Goal: Information Seeking & Learning: Compare options

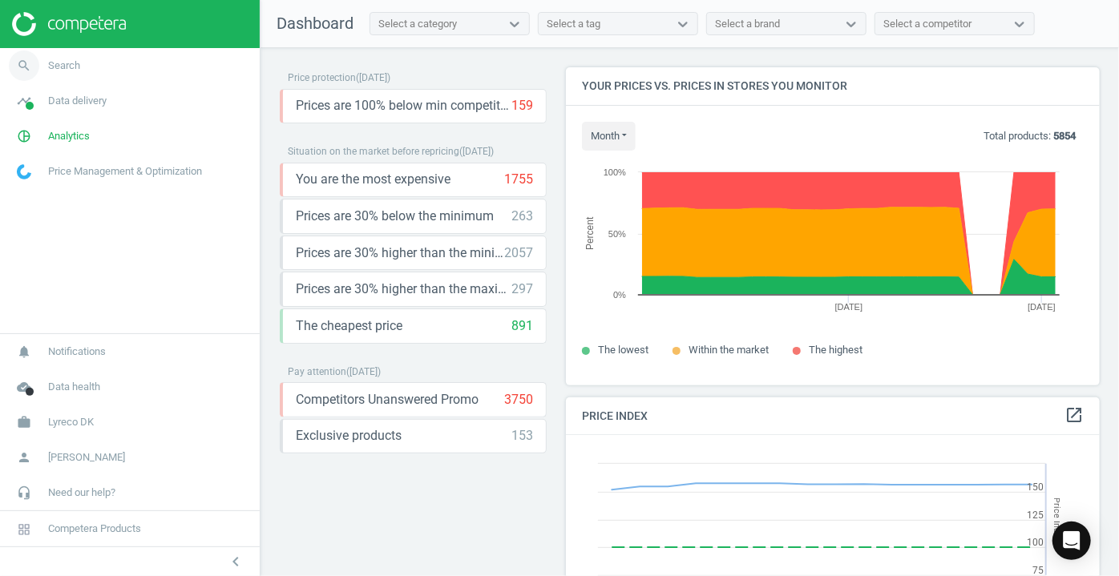
scroll to position [392, 546]
click at [21, 66] on icon "search" at bounding box center [24, 65] width 30 height 30
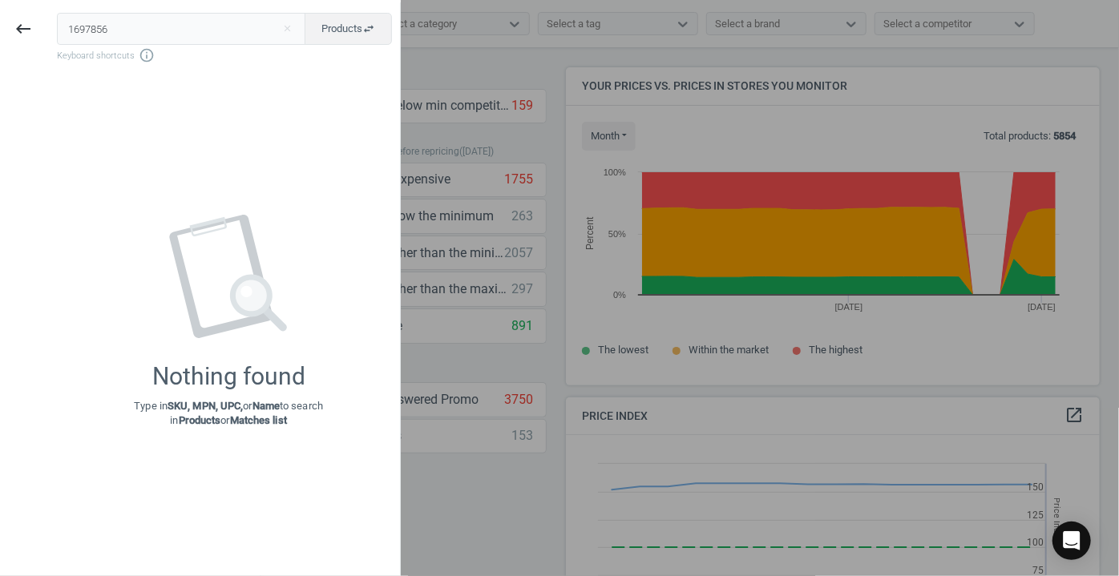
click at [84, 22] on input "1697856" at bounding box center [181, 29] width 249 height 32
type input "1607856"
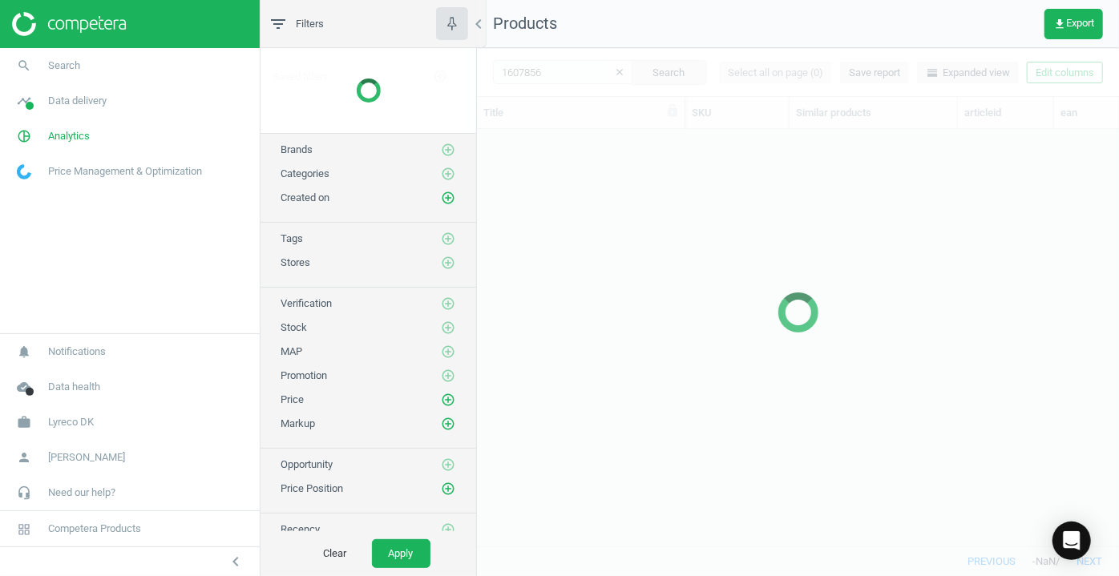
scroll to position [395, 631]
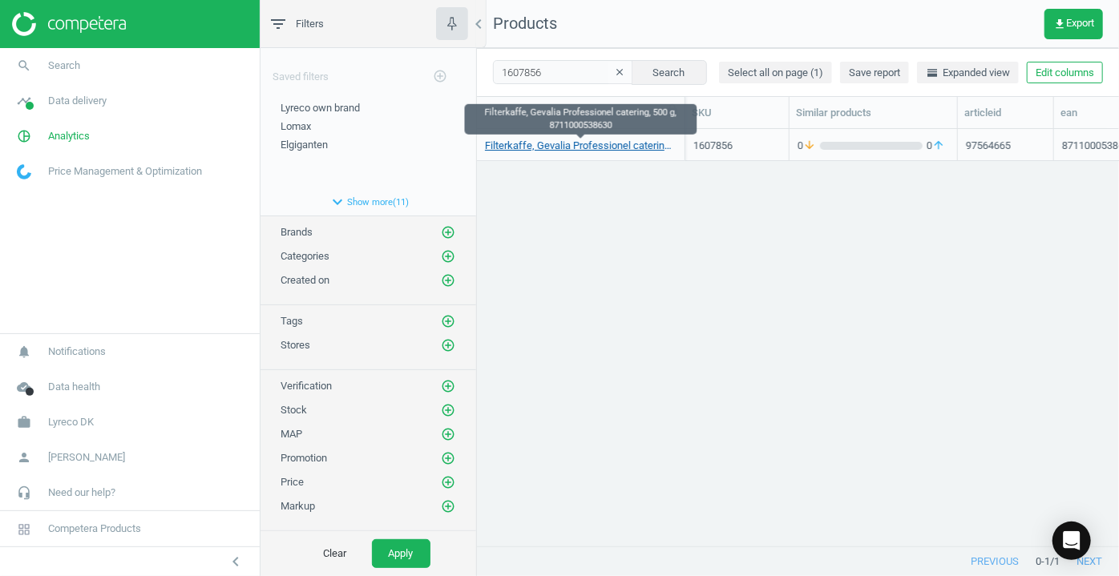
click at [547, 147] on link "Filterkaffe, Gevalia Professionel catering, 500 g, 8711000538630" at bounding box center [581, 146] width 192 height 14
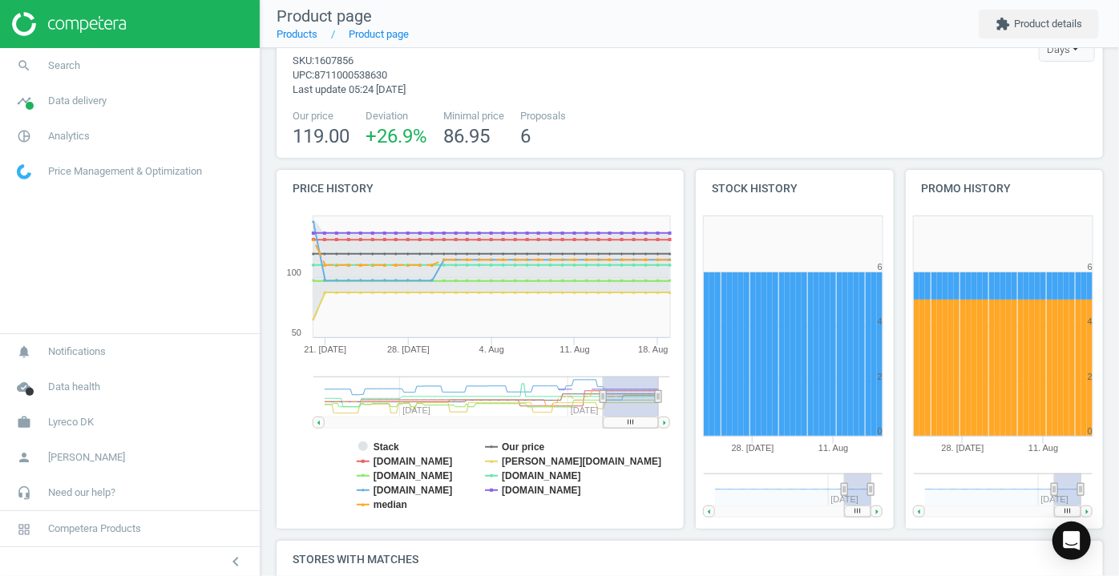
scroll to position [72, 0]
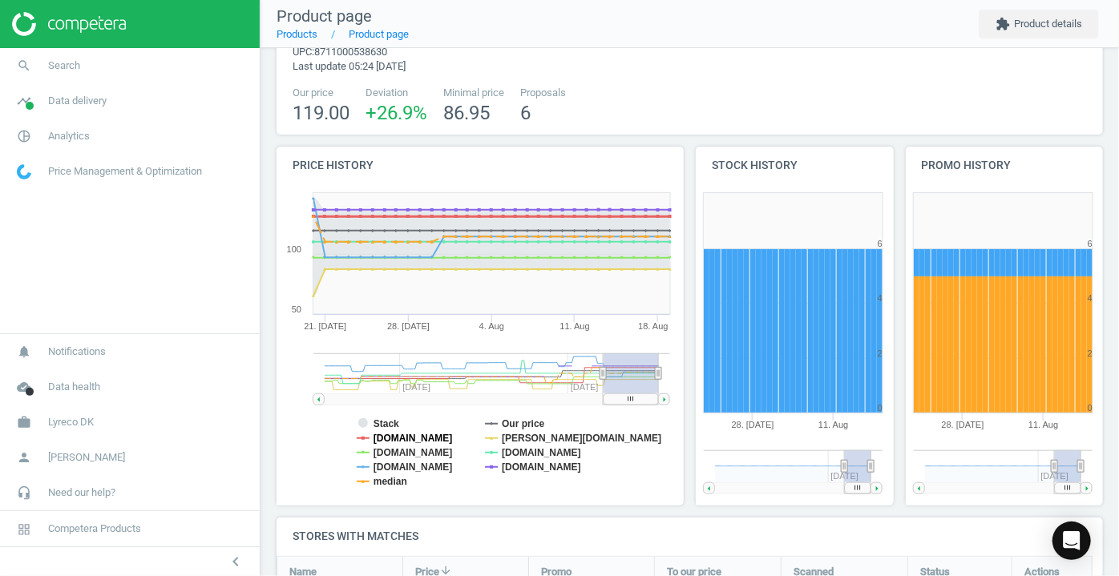
click at [409, 433] on tspan "[DOMAIN_NAME]" at bounding box center [413, 438] width 79 height 11
click at [407, 447] on tspan "[DOMAIN_NAME]" at bounding box center [413, 452] width 79 height 11
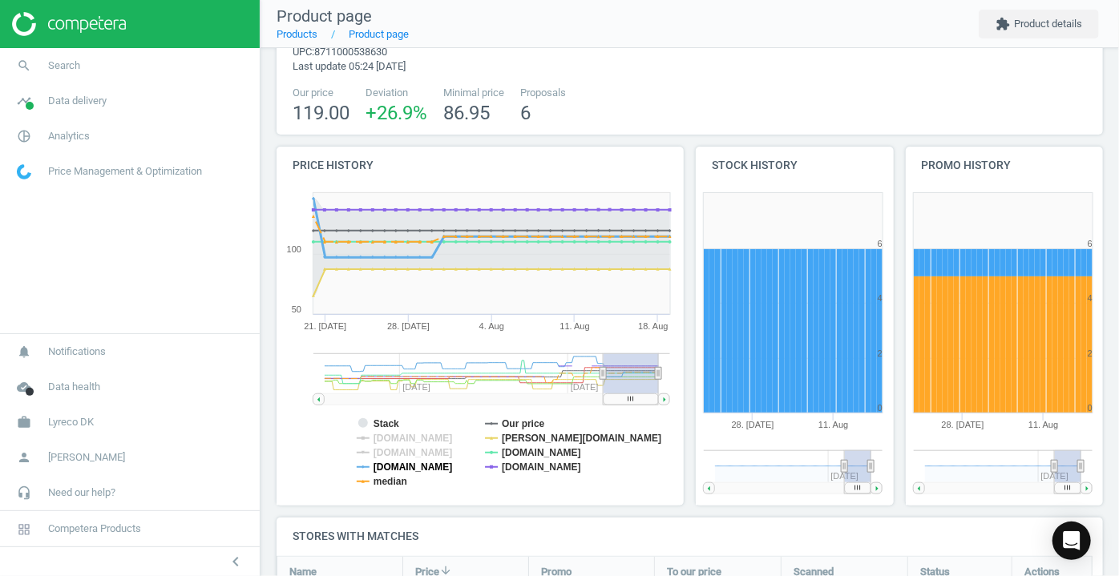
click at [407, 467] on tspan "[DOMAIN_NAME]" at bounding box center [413, 467] width 79 height 11
drag, startPoint x: 395, startPoint y: 483, endPoint x: 414, endPoint y: 482, distance: 18.5
click at [395, 480] on tspan "median" at bounding box center [391, 481] width 34 height 11
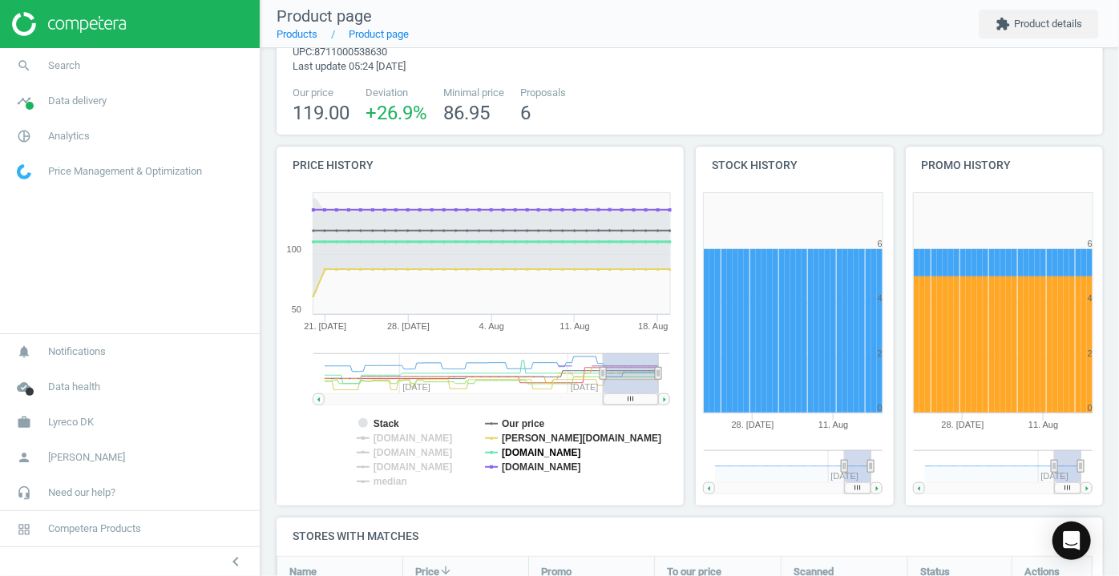
click at [510, 450] on tspan "[DOMAIN_NAME]" at bounding box center [541, 452] width 79 height 11
click at [515, 463] on tspan "[DOMAIN_NAME]" at bounding box center [541, 467] width 79 height 11
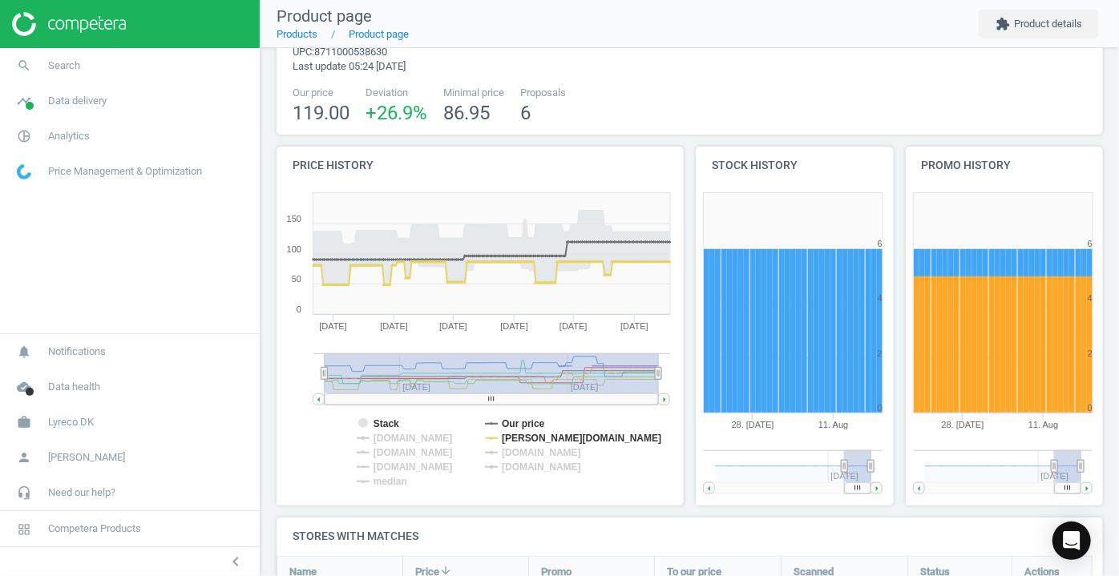
drag, startPoint x: 603, startPoint y: 375, endPoint x: 348, endPoint y: 381, distance: 255.0
click at [313, 394] on icon "Created with Highstock 6.2.0 Stack Our price [DOMAIN_NAME] [DOMAIN_NAME] [DOMAI…" at bounding box center [478, 345] width 402 height 321
drag, startPoint x: 363, startPoint y: 424, endPoint x: 331, endPoint y: 431, distance: 32.9
click at [363, 424] on rect at bounding box center [363, 423] width 10 height 10
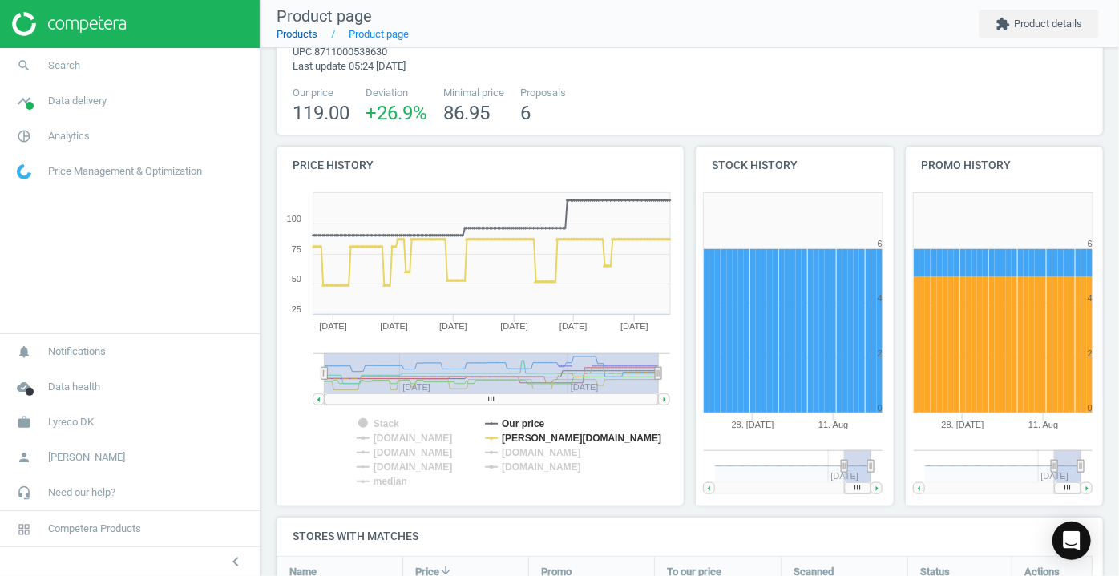
click at [307, 31] on link "Products" at bounding box center [297, 34] width 41 height 12
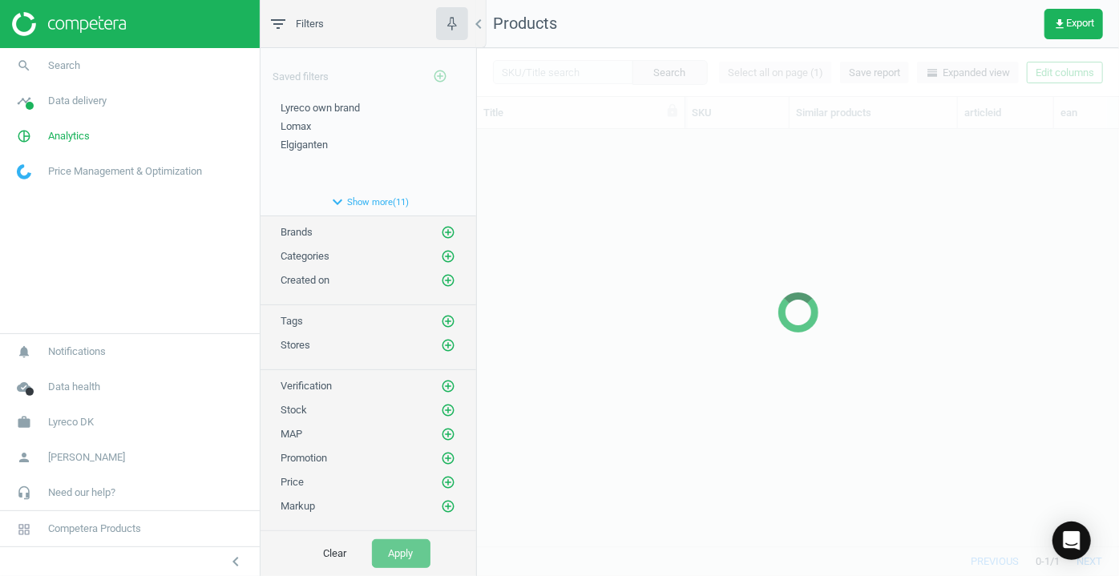
scroll to position [395, 631]
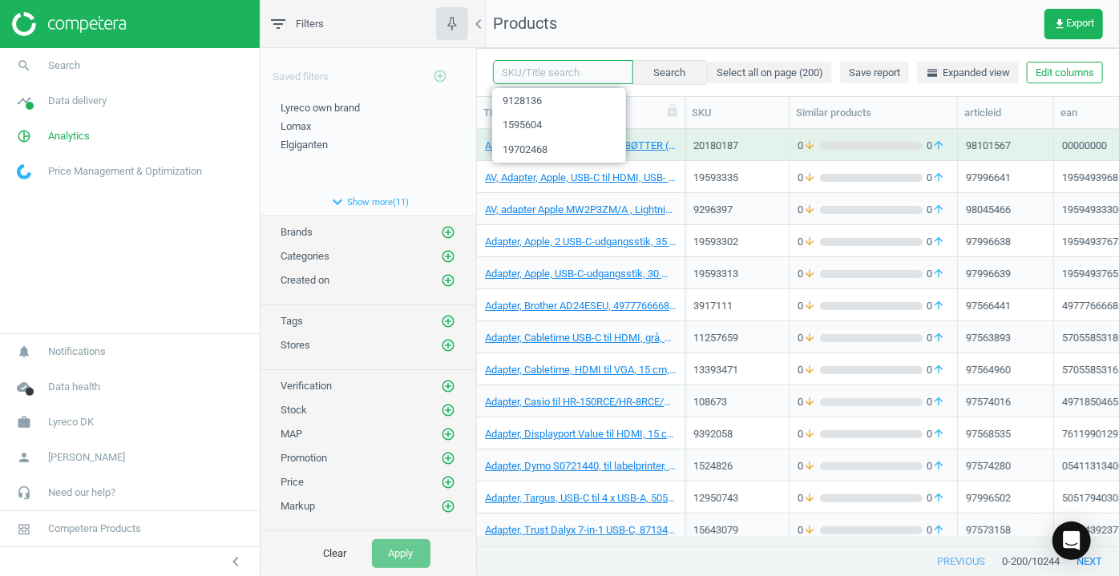
click at [574, 73] on input "text" at bounding box center [563, 72] width 140 height 24
type input "908291"
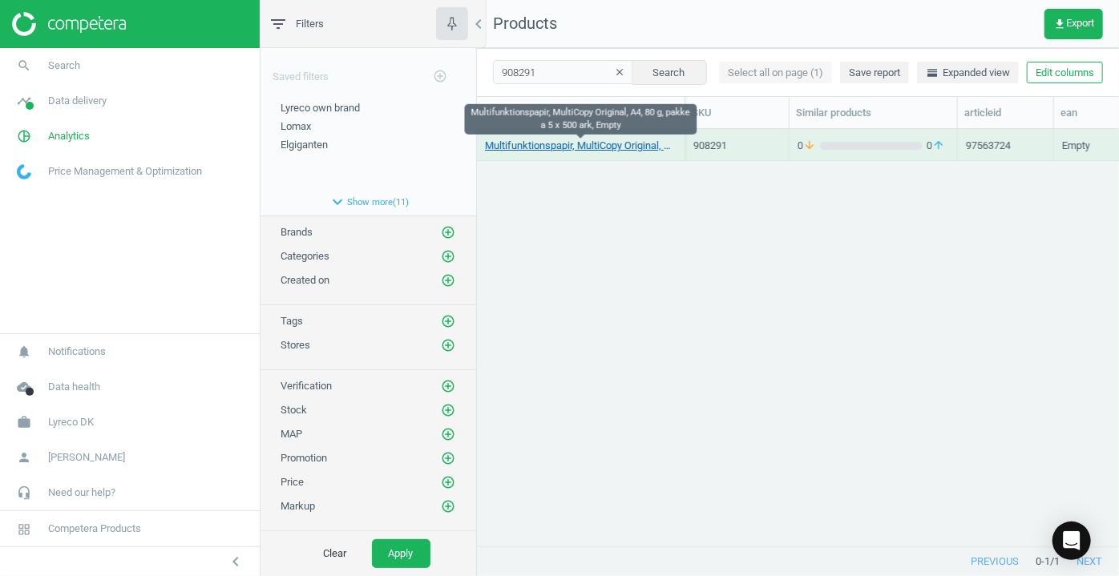
click at [565, 143] on link "Multifunktionspapir, MultiCopy Original, A4, 80 g, pakke a 5 x 500 ark, Empty" at bounding box center [581, 146] width 192 height 14
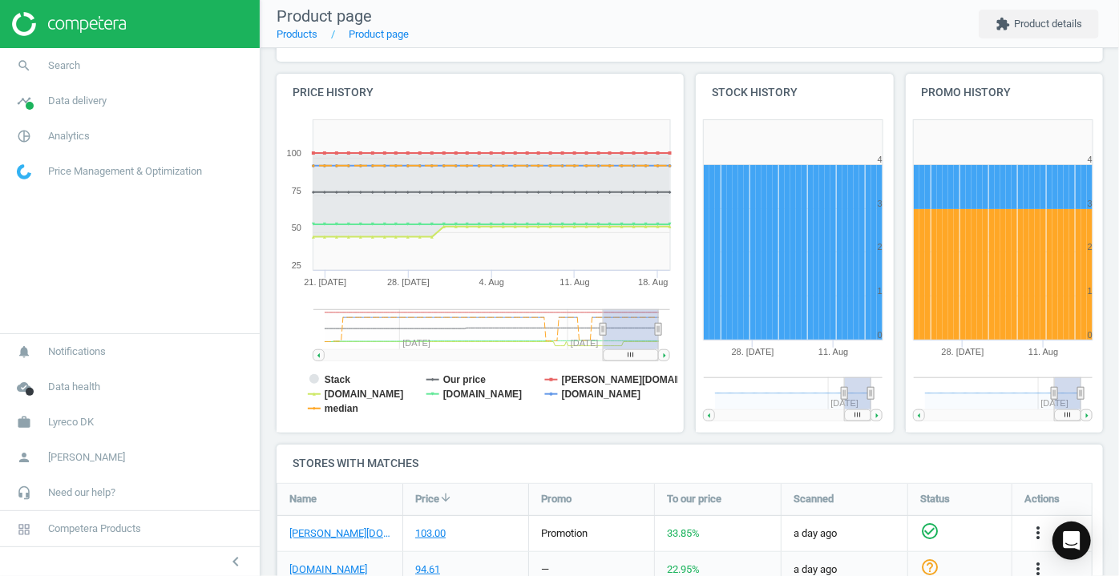
scroll to position [145, 0]
click at [350, 389] on tspan "[DOMAIN_NAME]" at bounding box center [364, 394] width 79 height 11
click at [348, 403] on tspan "median" at bounding box center [342, 408] width 34 height 11
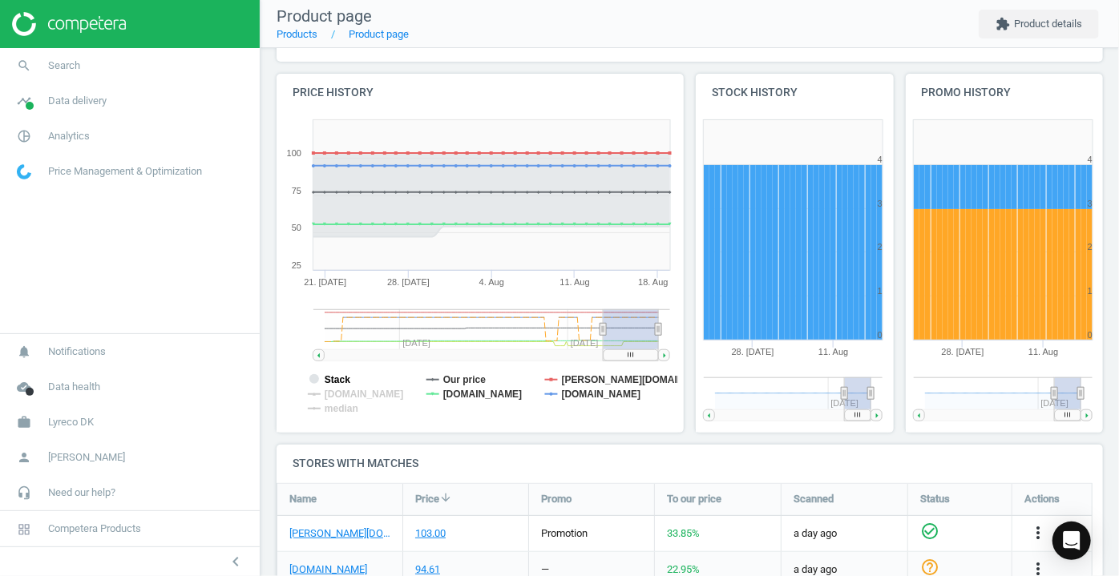
click at [336, 378] on tspan "Stack" at bounding box center [338, 379] width 26 height 11
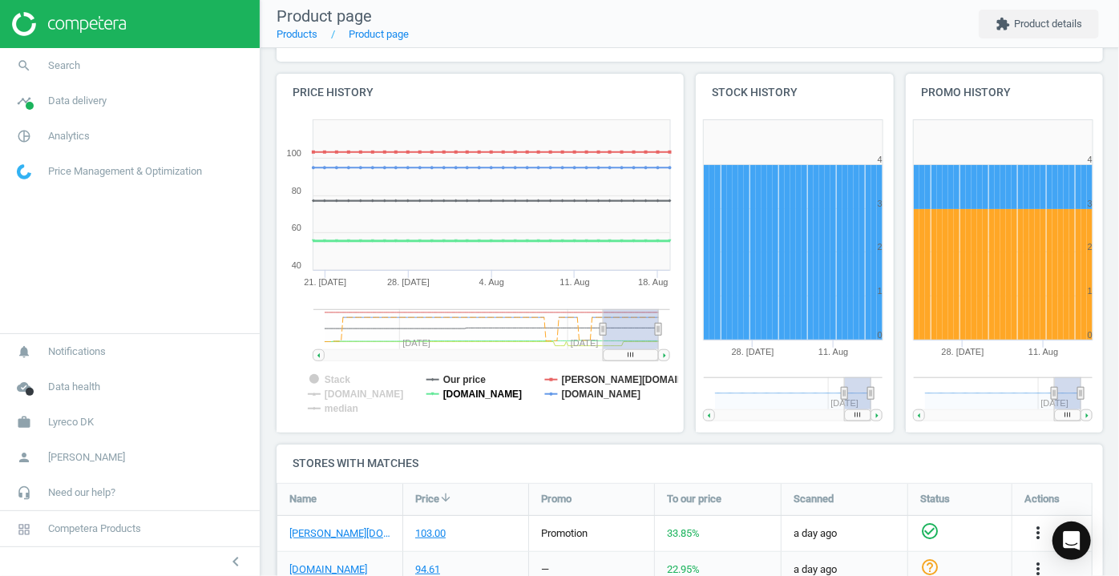
click at [467, 390] on tspan "[DOMAIN_NAME]" at bounding box center [482, 394] width 79 height 11
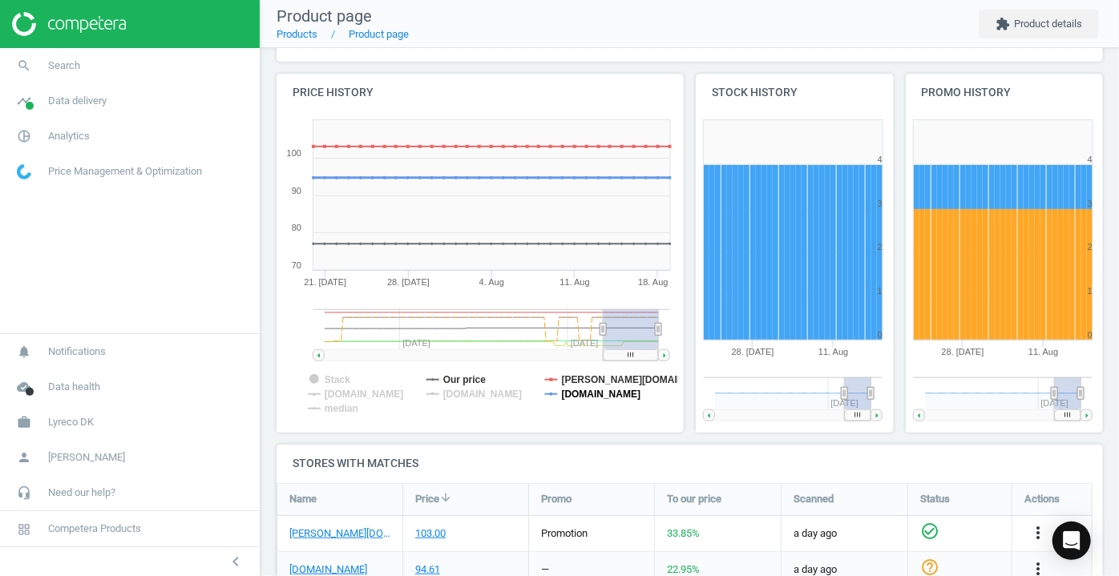
click at [576, 393] on tspan "[DOMAIN_NAME]" at bounding box center [601, 394] width 79 height 11
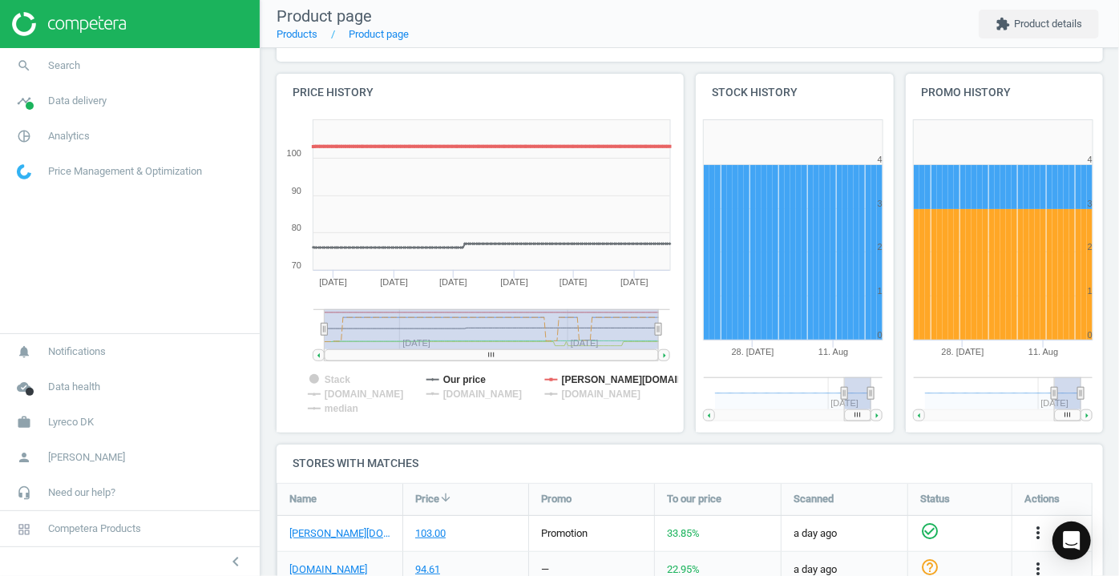
drag, startPoint x: 584, startPoint y: 330, endPoint x: 312, endPoint y: 358, distance: 274.0
click at [309, 352] on icon "Created with Highstock 6.2.0 Stack Our price [PERSON_NAME][DOMAIN_NAME] [DOMAIN…" at bounding box center [478, 272] width 402 height 321
click at [363, 390] on tspan "[DOMAIN_NAME]" at bounding box center [364, 394] width 79 height 11
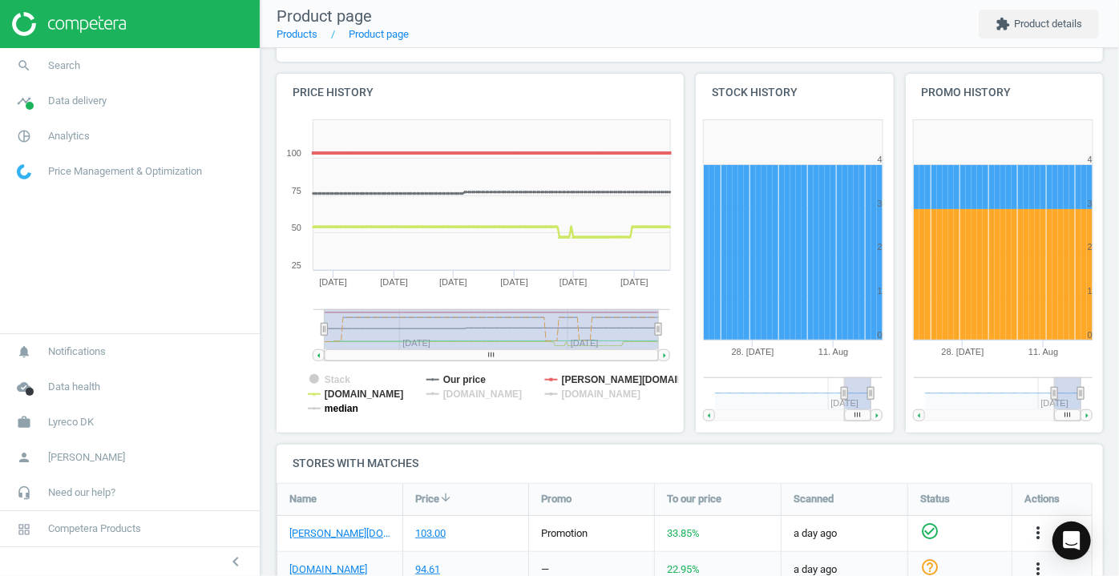
click at [350, 406] on tspan "median" at bounding box center [342, 408] width 34 height 11
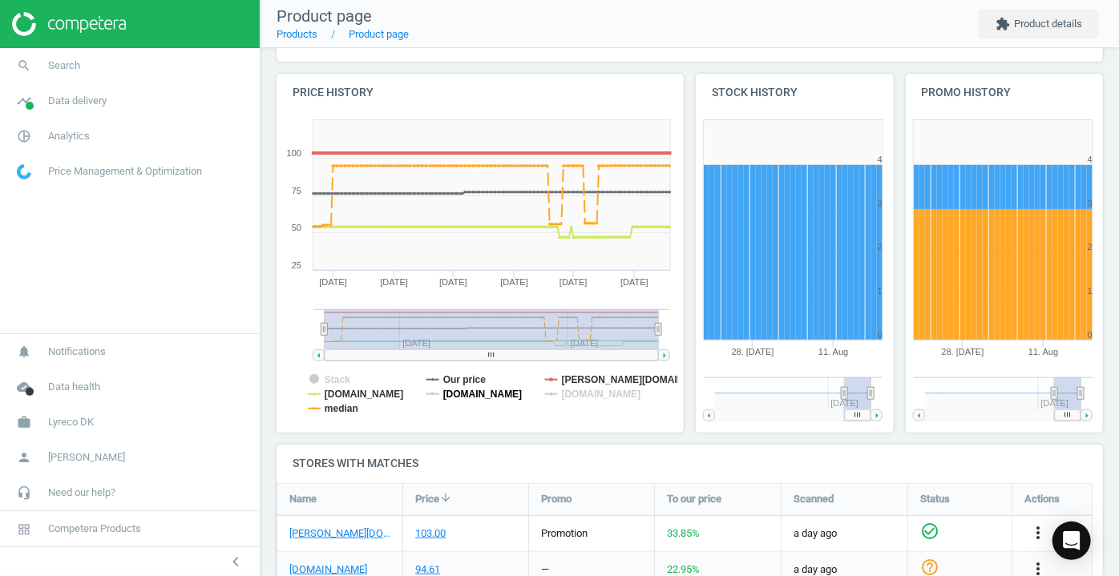
drag, startPoint x: 450, startPoint y: 393, endPoint x: 501, endPoint y: 394, distance: 50.5
click at [450, 394] on tspan "[DOMAIN_NAME]" at bounding box center [482, 394] width 79 height 11
click at [579, 394] on tspan "[DOMAIN_NAME]" at bounding box center [601, 394] width 79 height 11
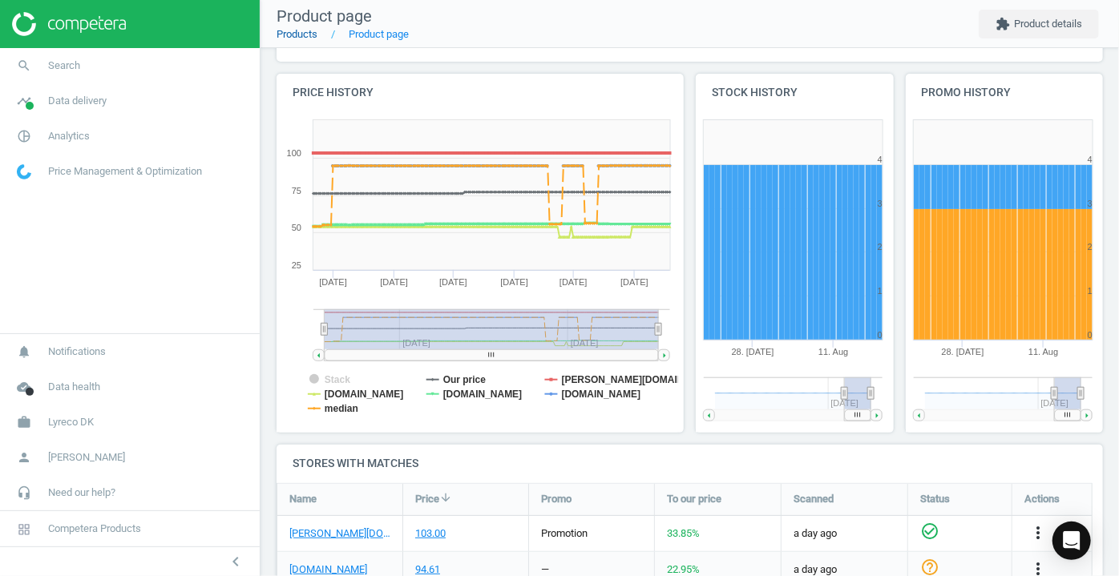
click at [302, 33] on link "Products" at bounding box center [297, 34] width 41 height 12
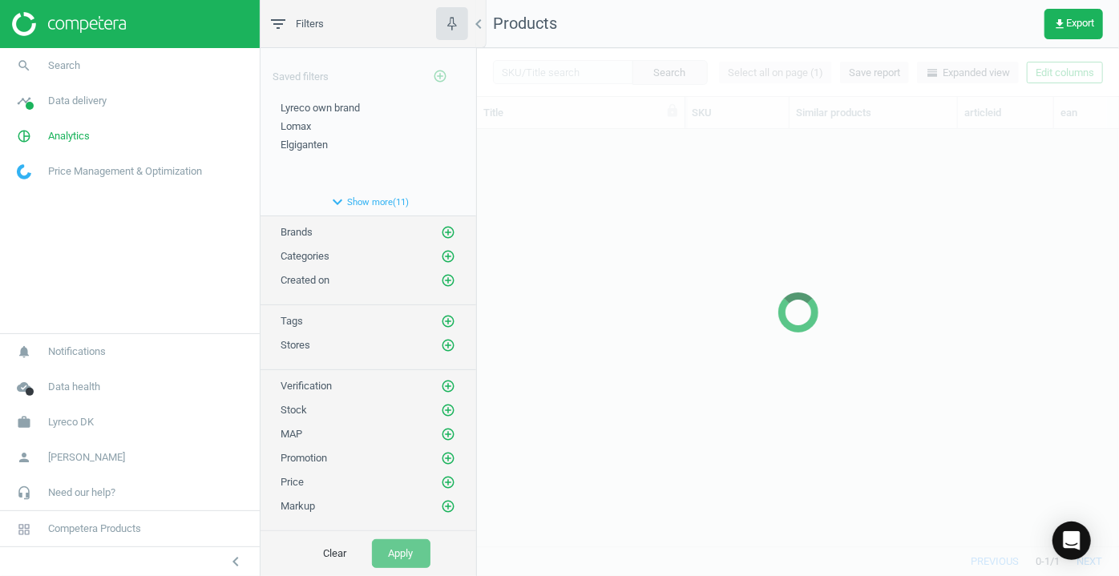
scroll to position [395, 631]
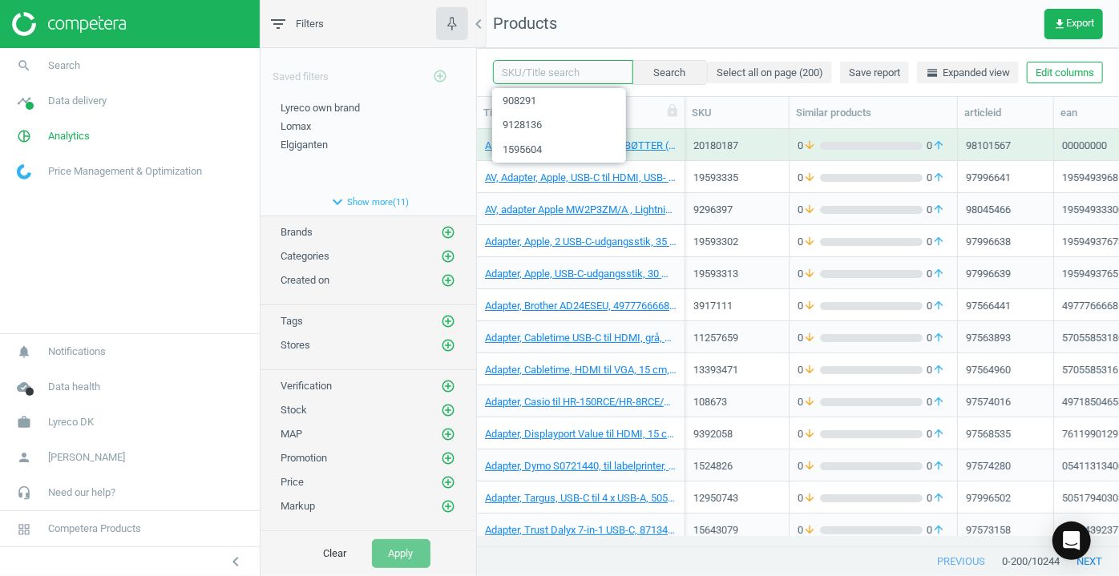
click at [555, 74] on input "text" at bounding box center [563, 72] width 140 height 24
type input "159543"
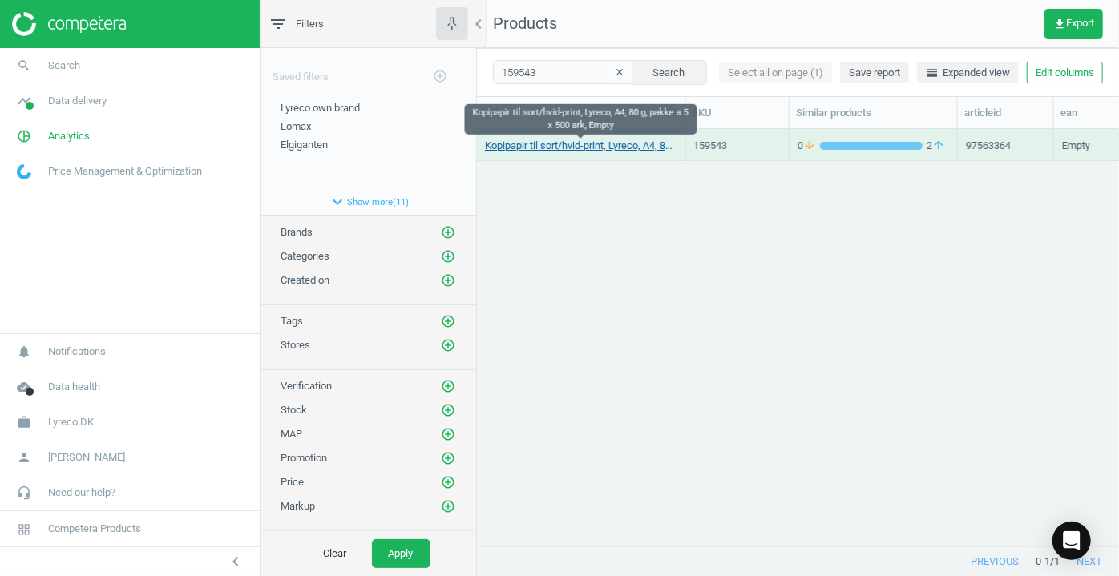
click at [567, 145] on link "Kopipapir til sort/hvid-print, Lyreco, A4, 80 g, pakke a 5 x 500 ark, Empty" at bounding box center [581, 146] width 192 height 14
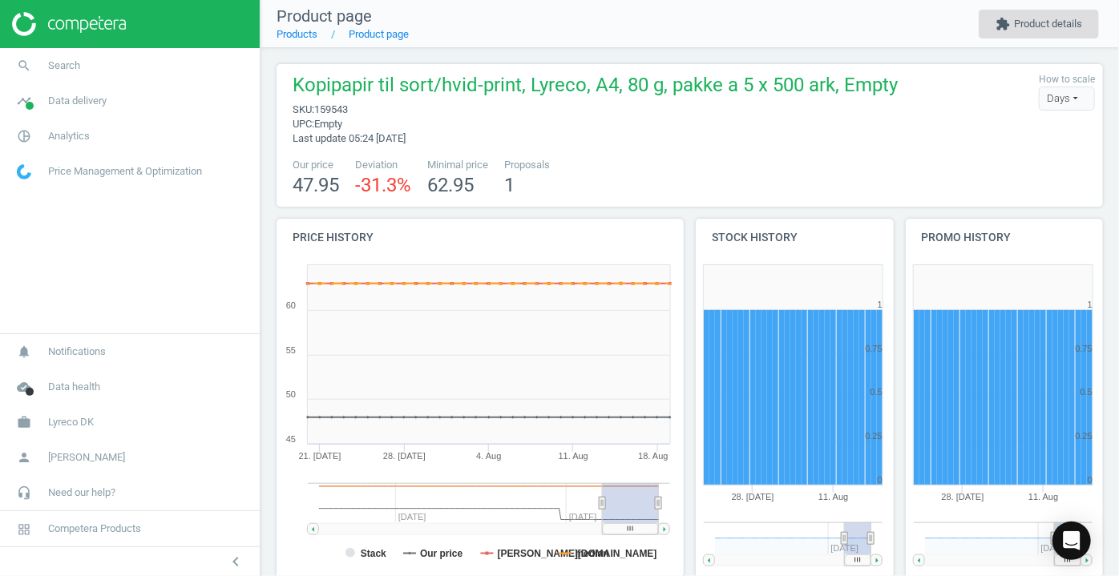
click at [1060, 30] on button "extension Product details" at bounding box center [1039, 24] width 120 height 29
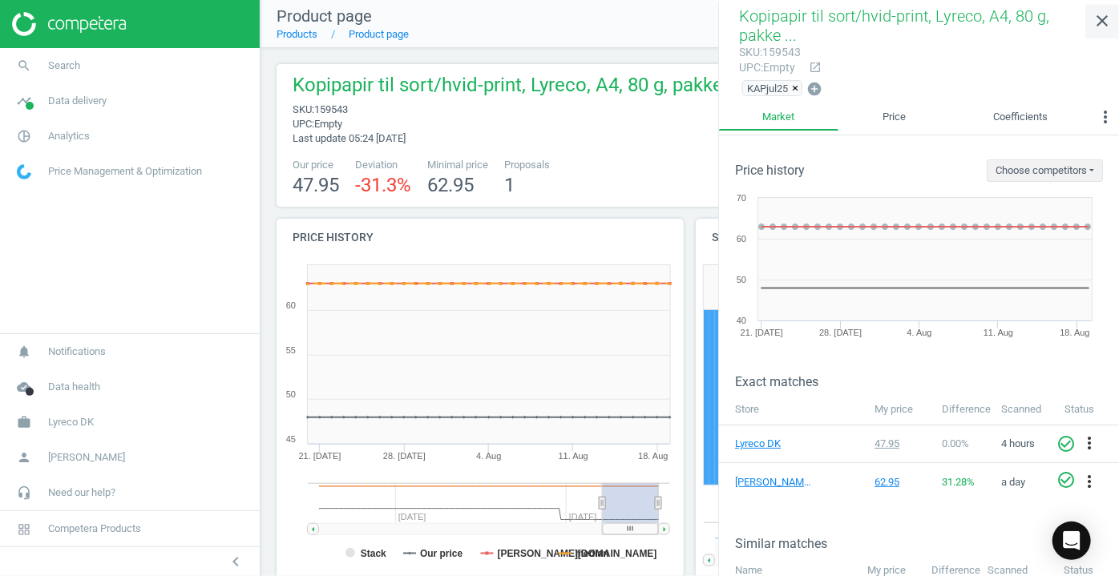
click at [1102, 27] on icon "close" at bounding box center [1102, 20] width 19 height 19
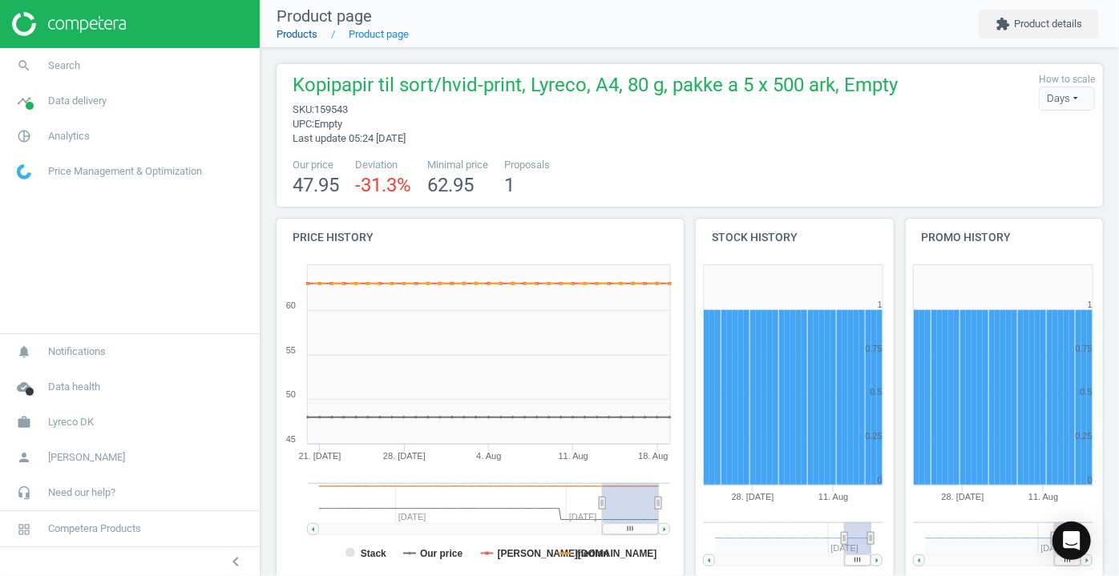
click at [305, 35] on link "Products" at bounding box center [297, 34] width 41 height 12
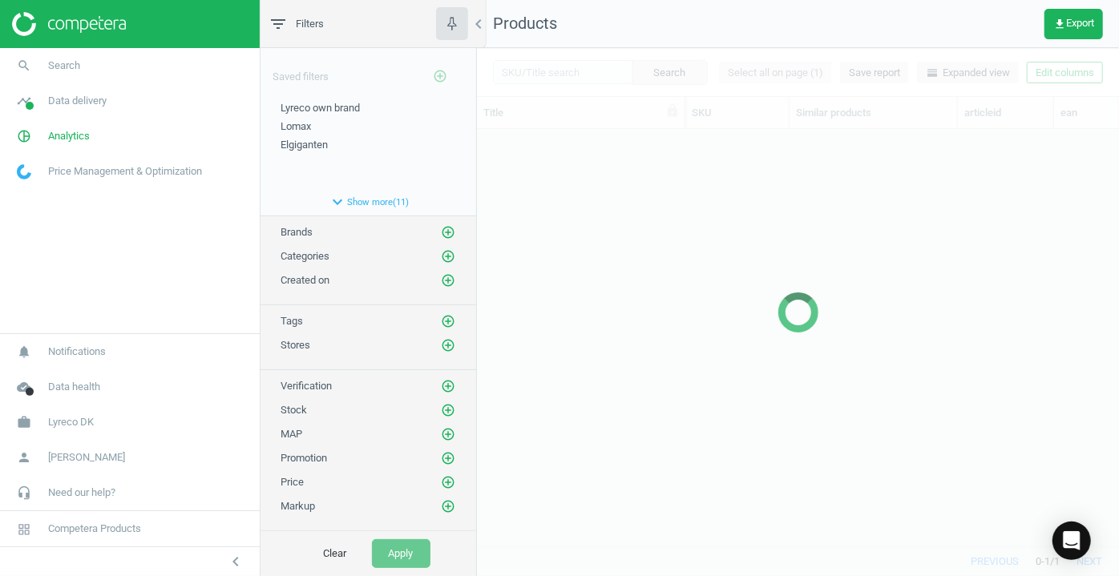
scroll to position [395, 631]
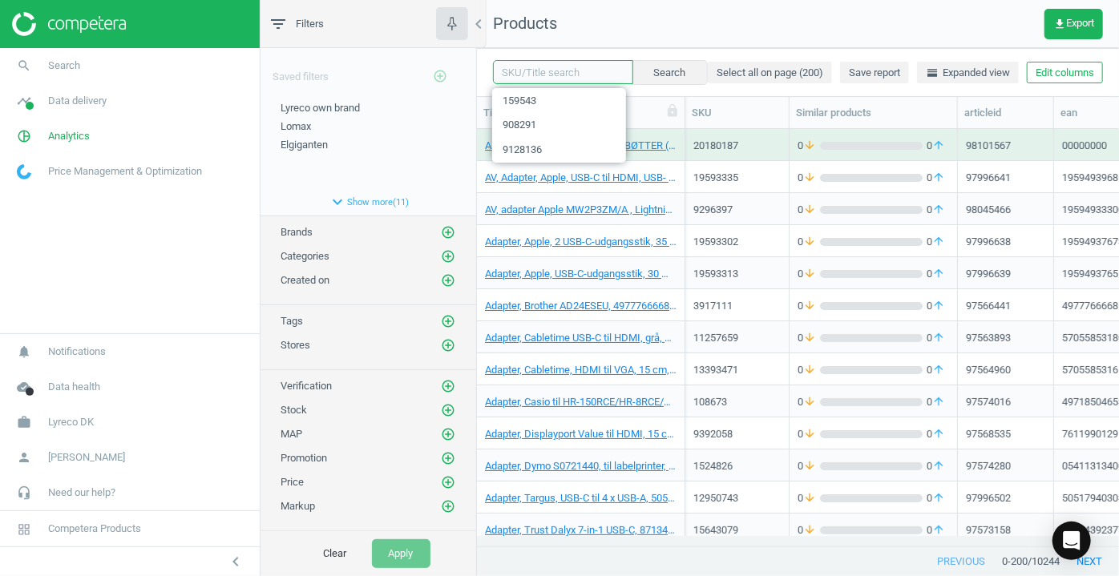
click at [555, 72] on input "text" at bounding box center [563, 72] width 140 height 24
type input "978714"
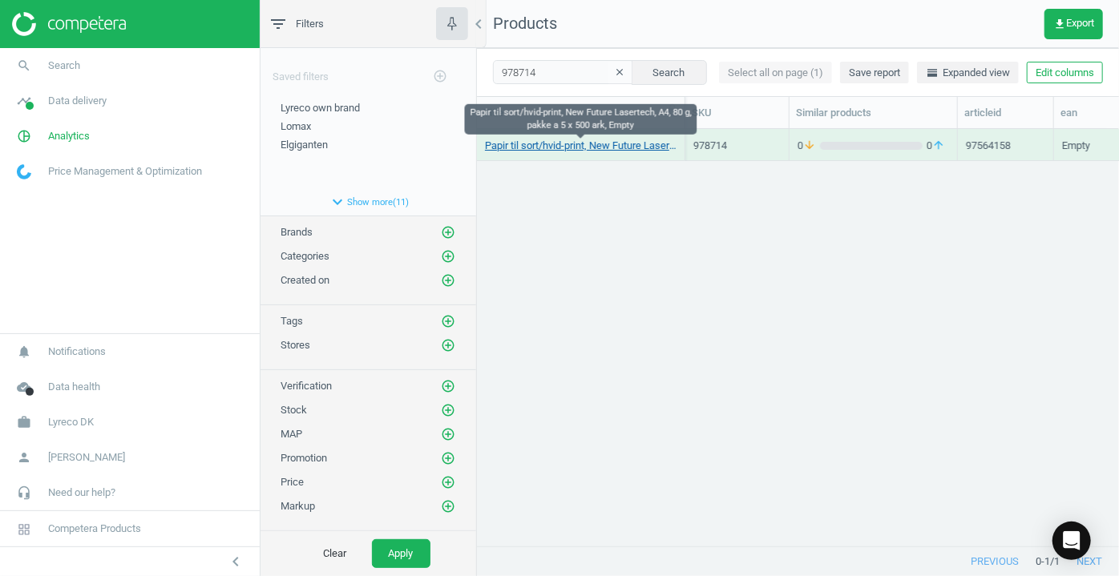
click at [560, 145] on link "Papir til sort/hvid-print, New Future Lasertech, A4, 80 g, pakke a 5 x 500 ark,…" at bounding box center [581, 146] width 192 height 14
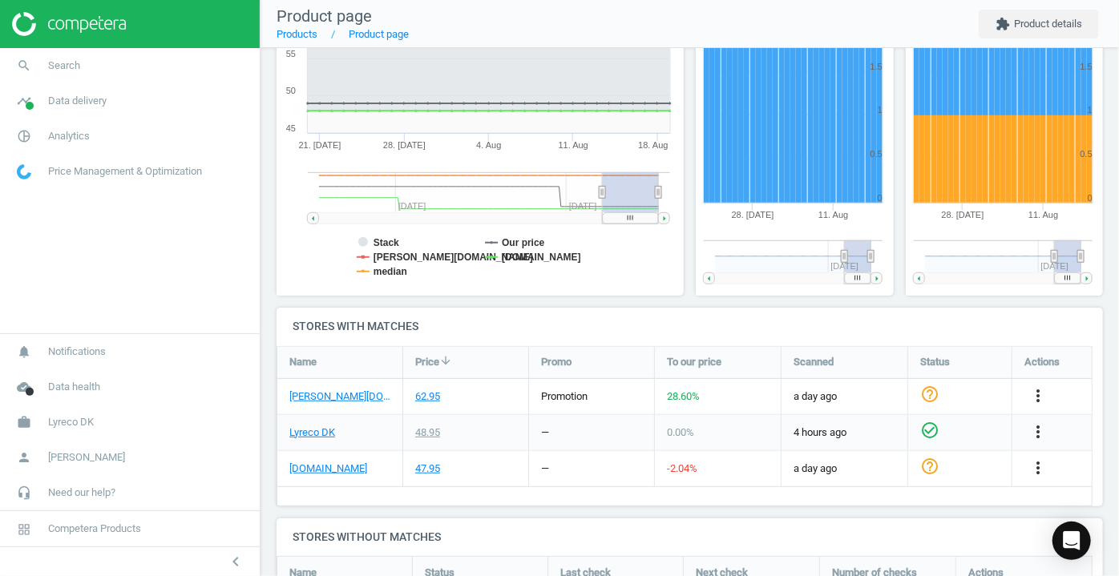
scroll to position [291, 0]
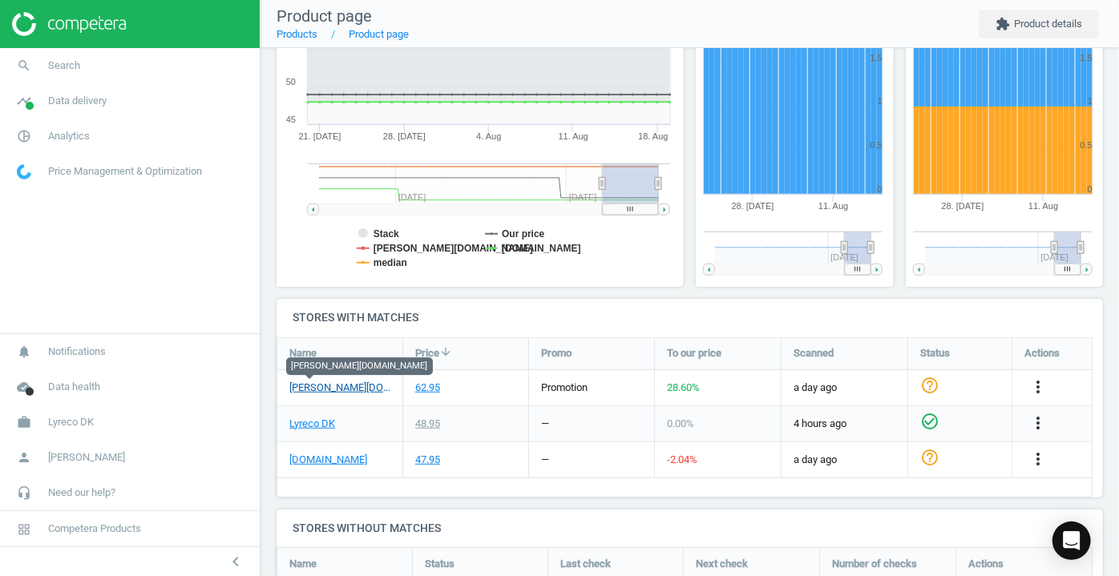
click at [316, 388] on link "[PERSON_NAME][DOMAIN_NAME]" at bounding box center [339, 388] width 101 height 14
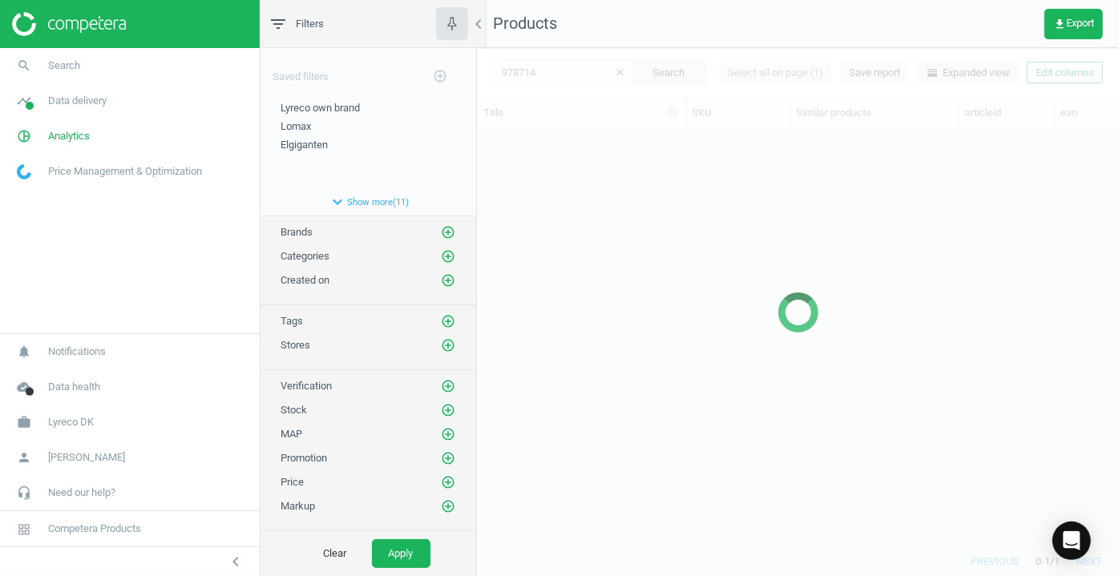
scroll to position [395, 631]
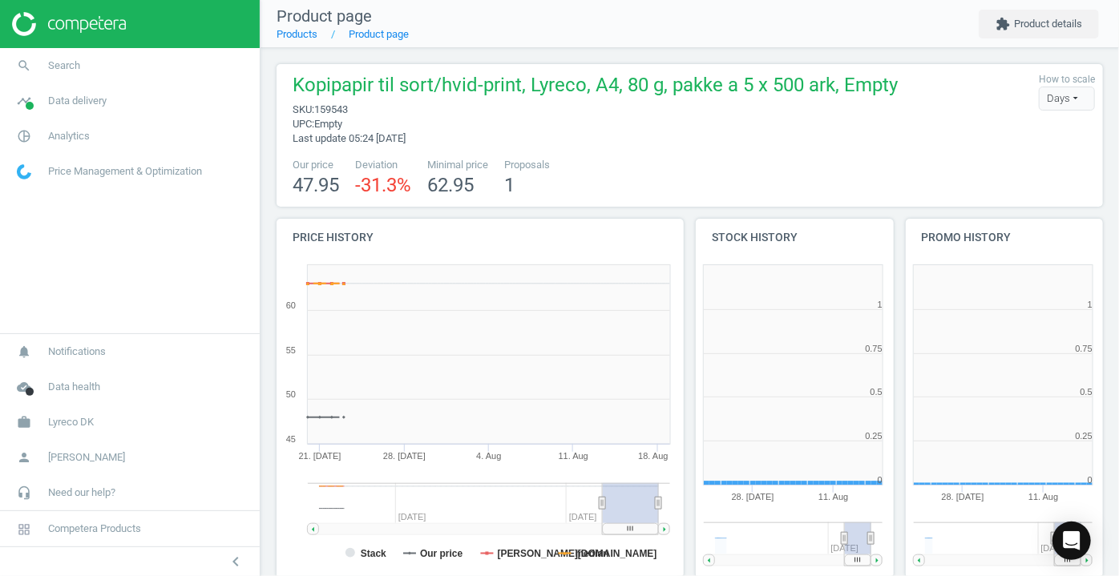
scroll to position [8, 8]
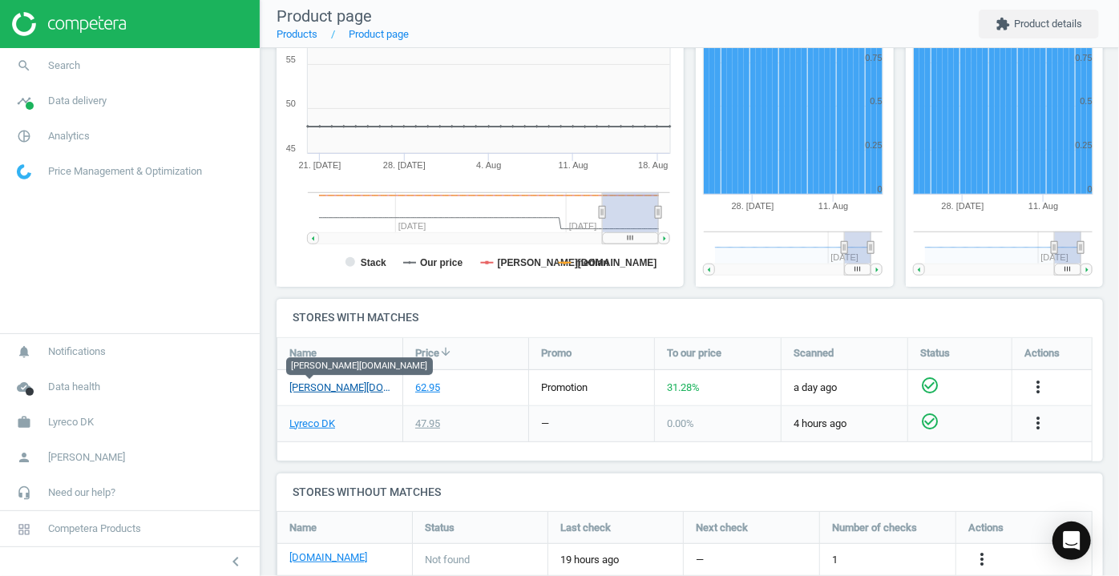
click at [309, 391] on link "[PERSON_NAME][DOMAIN_NAME]" at bounding box center [339, 388] width 101 height 14
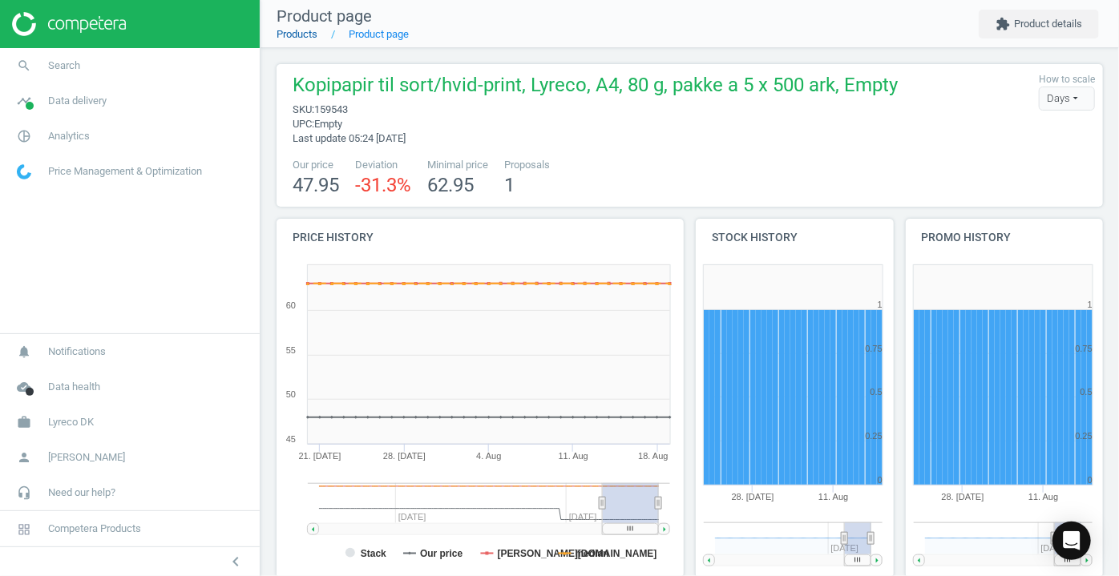
click at [299, 34] on link "Products" at bounding box center [297, 34] width 41 height 12
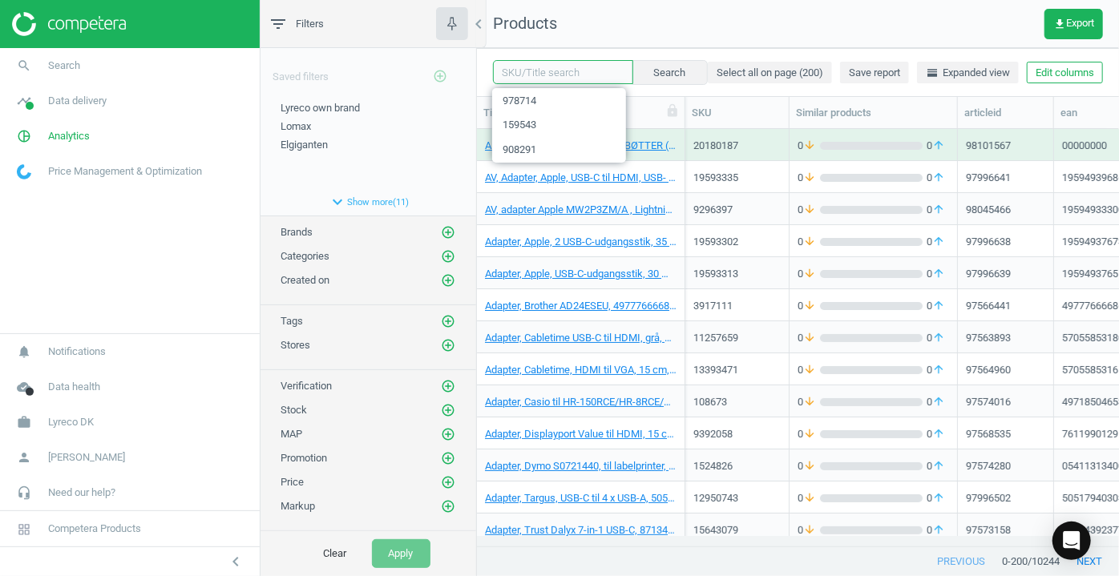
click at [548, 72] on input "text" at bounding box center [563, 72] width 140 height 24
type input "908291"
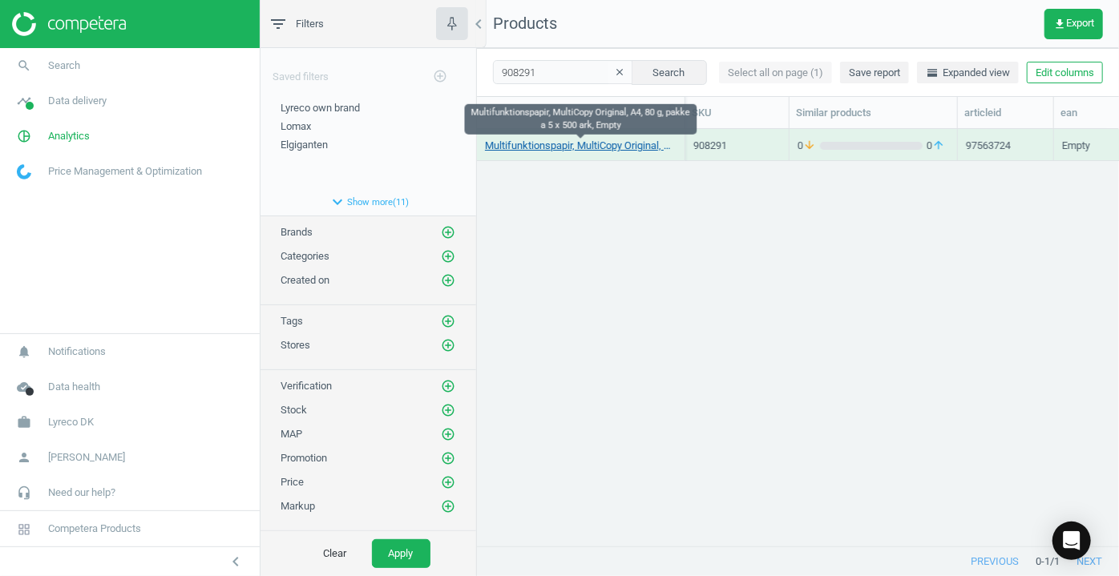
click at [551, 147] on link "Multifunktionspapir, MultiCopy Original, A4, 80 g, pakke a 5 x 500 ark, Empty" at bounding box center [581, 146] width 192 height 14
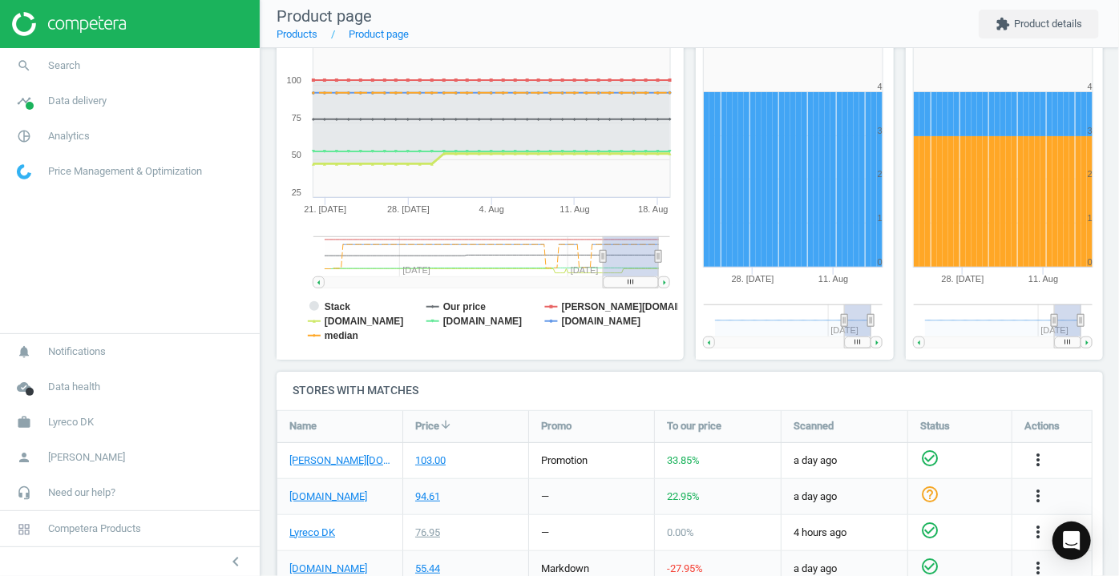
click at [322, 320] on rect at bounding box center [478, 199] width 402 height 321
click at [329, 320] on tspan "[DOMAIN_NAME]" at bounding box center [364, 321] width 79 height 11
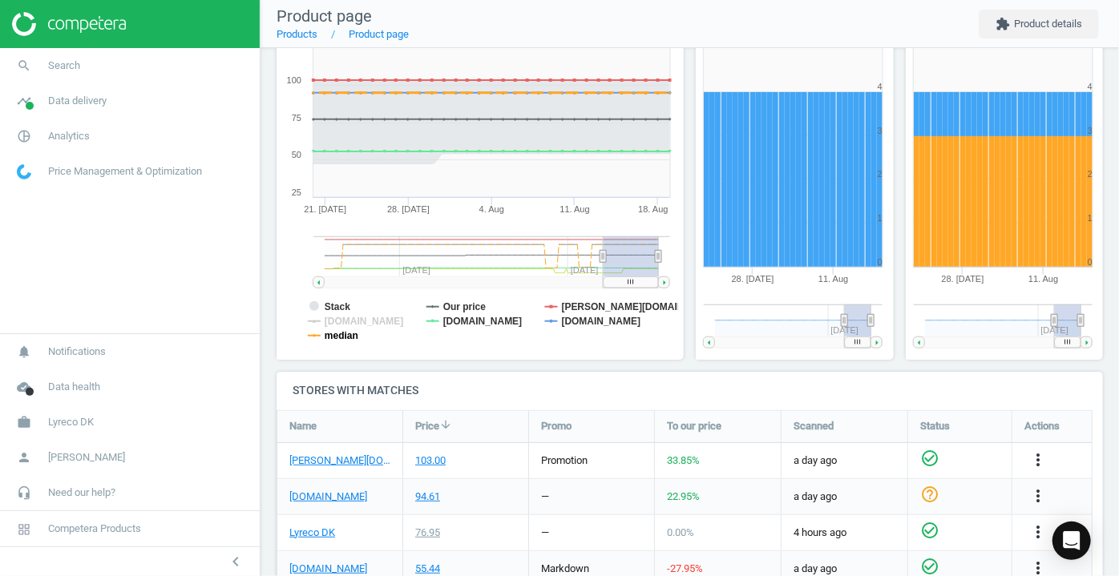
click at [332, 337] on tspan "median" at bounding box center [342, 335] width 34 height 11
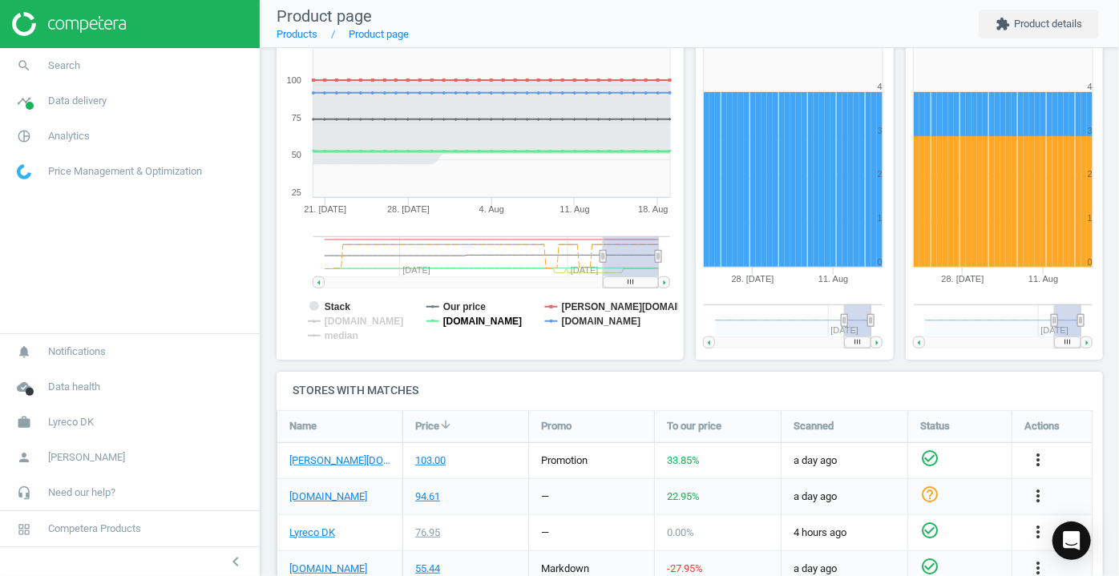
click at [463, 318] on tspan "[DOMAIN_NAME]" at bounding box center [482, 321] width 79 height 11
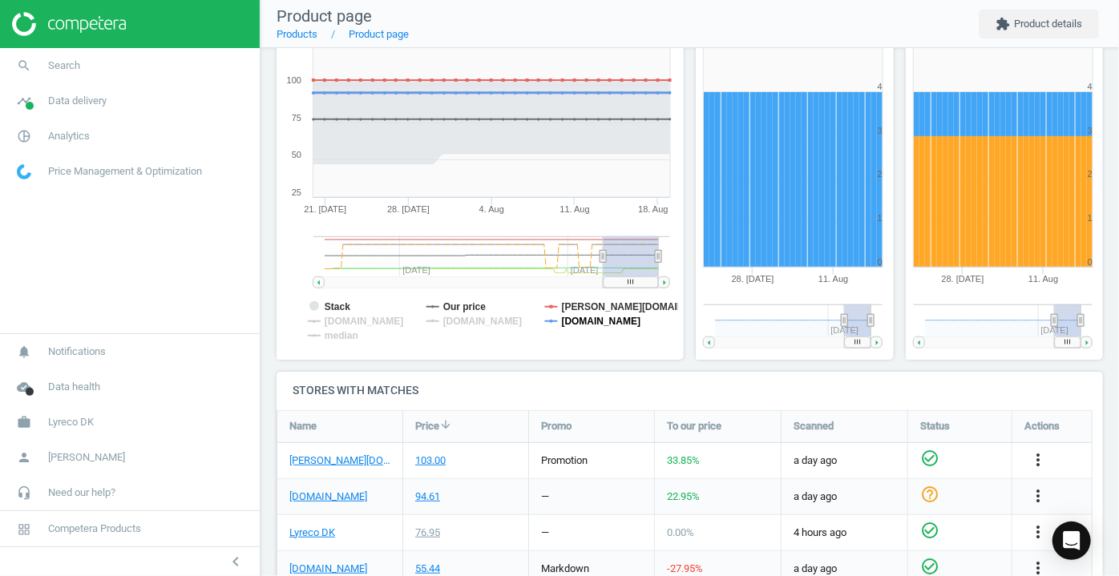
click at [584, 320] on tspan "[DOMAIN_NAME]" at bounding box center [601, 321] width 79 height 11
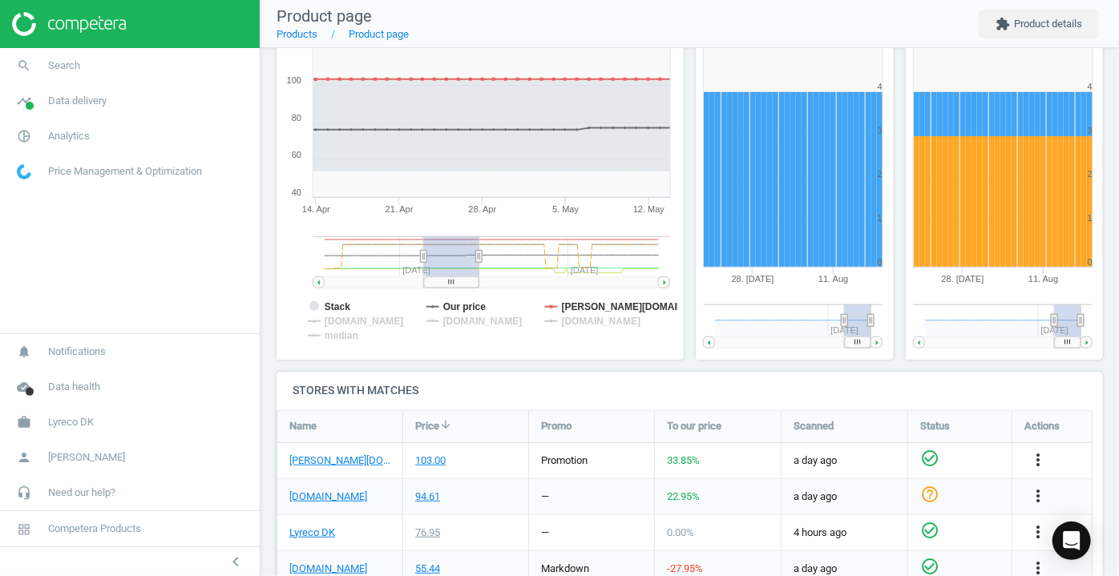
drag, startPoint x: 607, startPoint y: 252, endPoint x: 430, endPoint y: 276, distance: 177.9
click at [426, 268] on rect at bounding box center [451, 256] width 55 height 40
click at [334, 303] on tspan "Stack" at bounding box center [338, 306] width 26 height 11
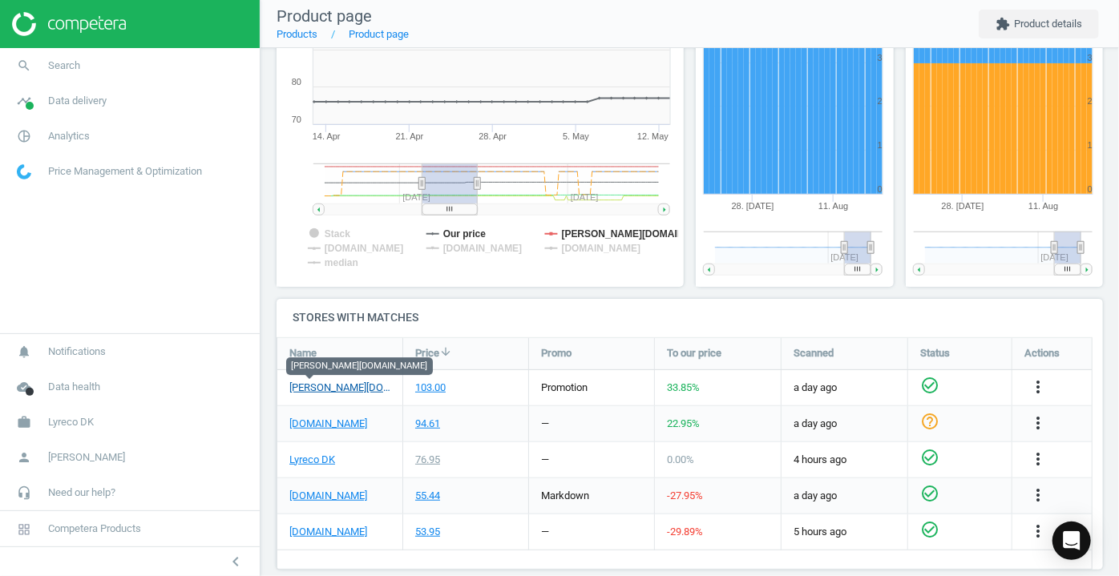
click at [317, 386] on link "[PERSON_NAME][DOMAIN_NAME]" at bounding box center [339, 388] width 101 height 14
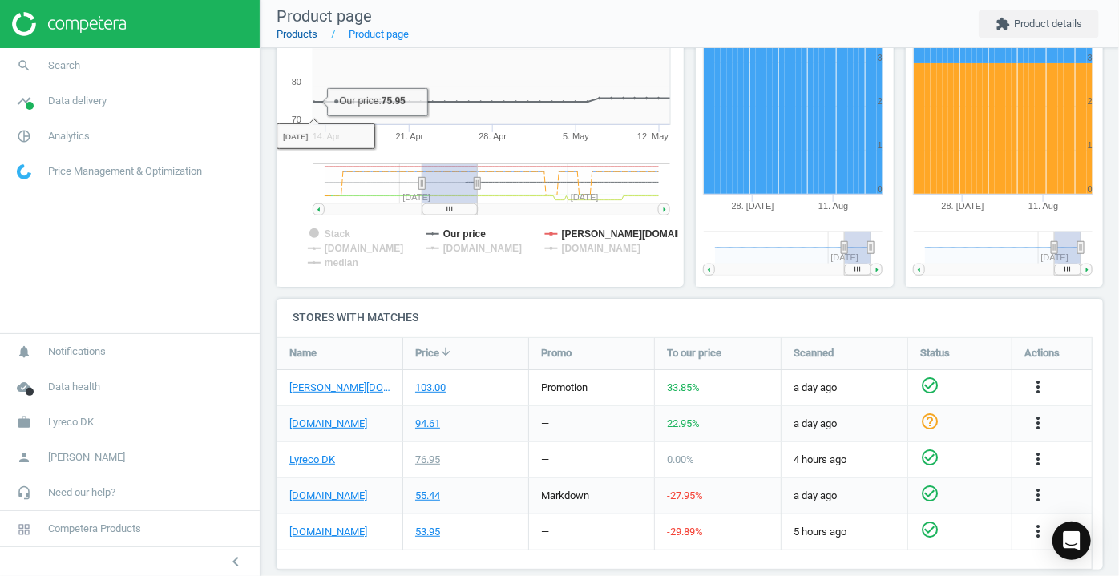
click at [303, 34] on link "Products" at bounding box center [297, 34] width 41 height 12
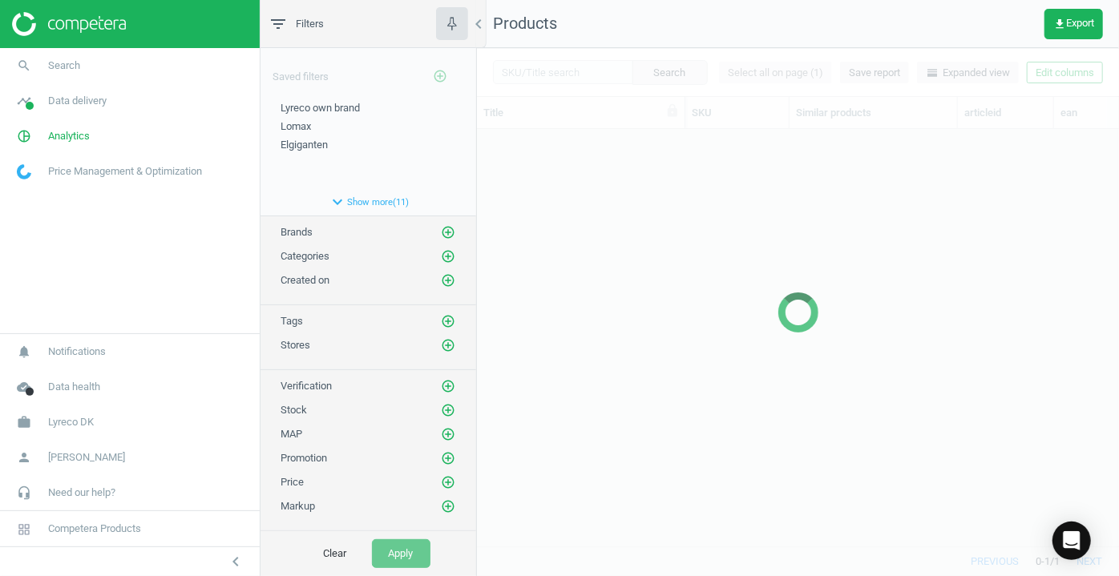
scroll to position [395, 631]
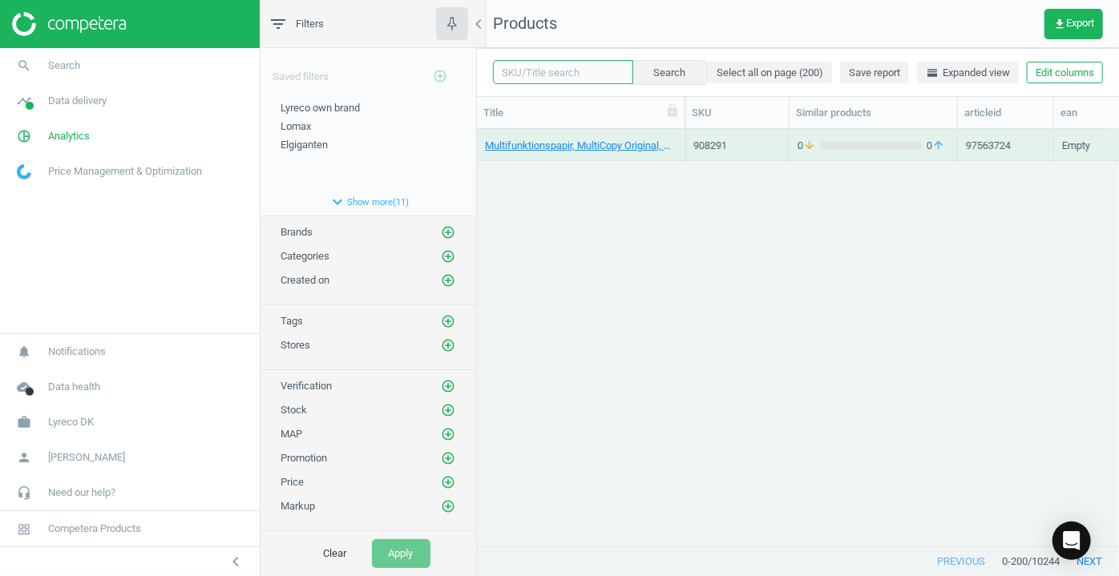
click at [555, 73] on input "text" at bounding box center [563, 72] width 140 height 24
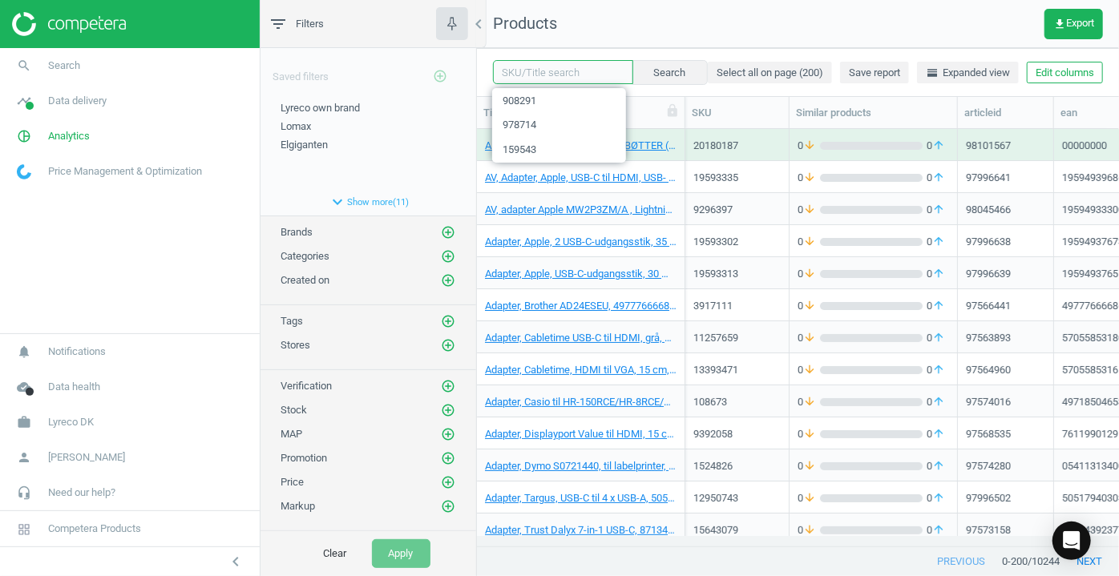
paste input "5912711"
type input "5912711"
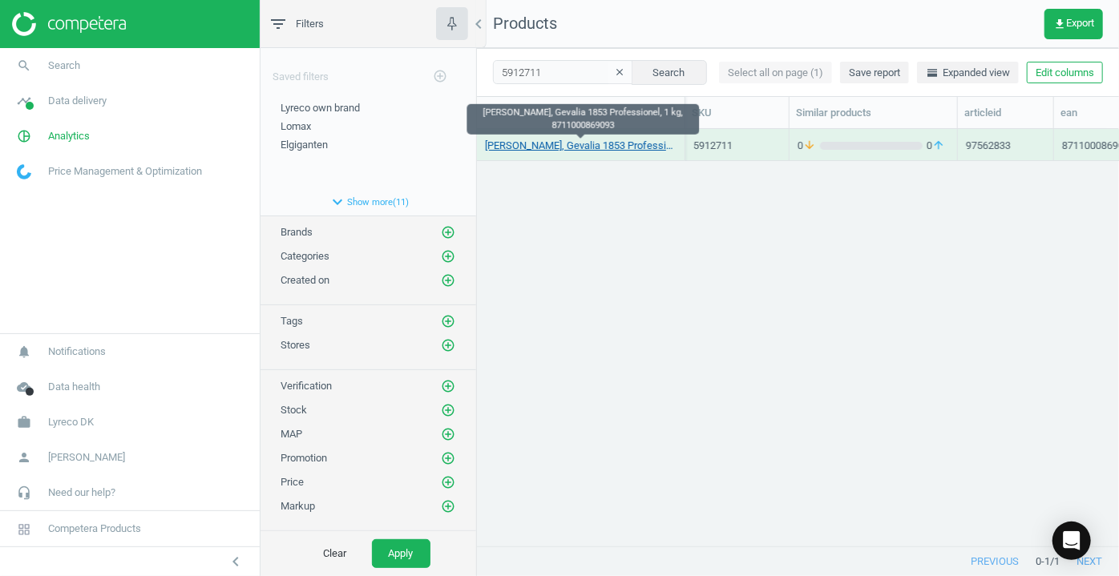
click at [555, 148] on link "[PERSON_NAME], Gevalia 1853 Professionel, 1 kg, 8711000869093" at bounding box center [581, 146] width 192 height 14
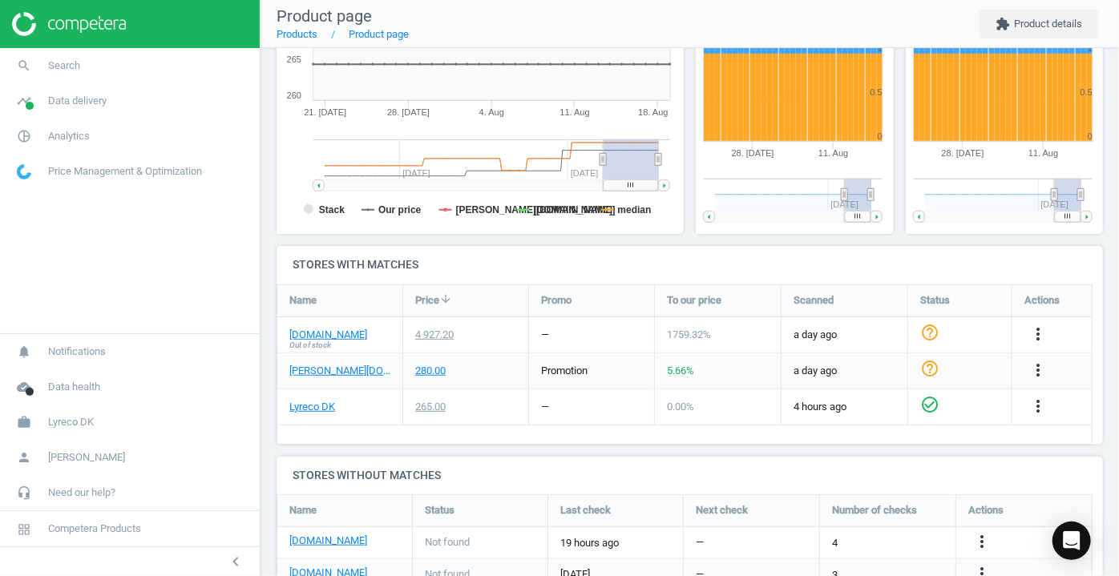
scroll to position [364, 0]
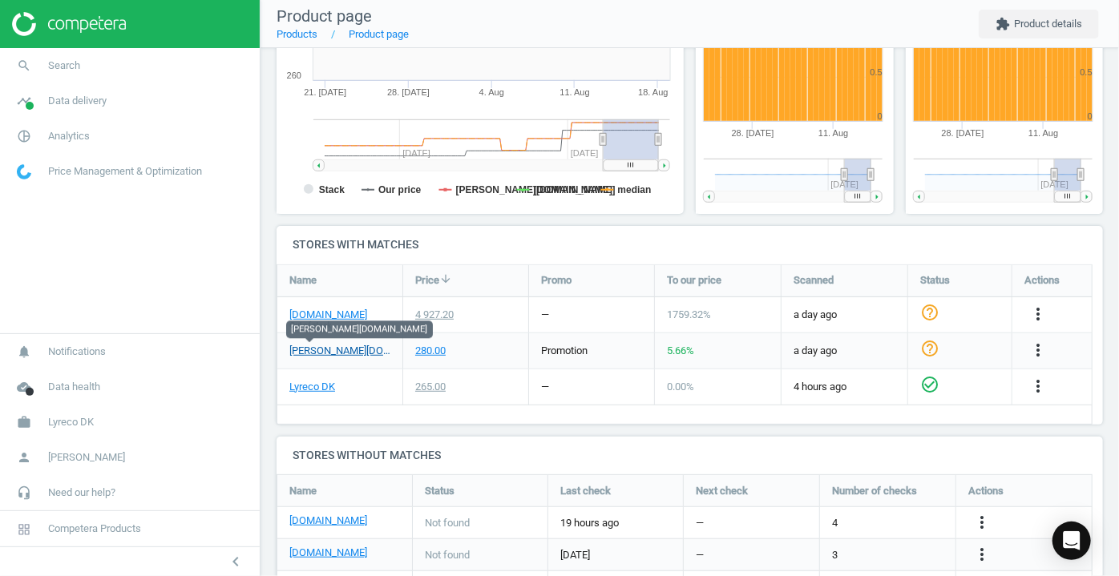
click at [313, 348] on link "[PERSON_NAME][DOMAIN_NAME]" at bounding box center [339, 351] width 101 height 14
